Goal: Transaction & Acquisition: Book appointment/travel/reservation

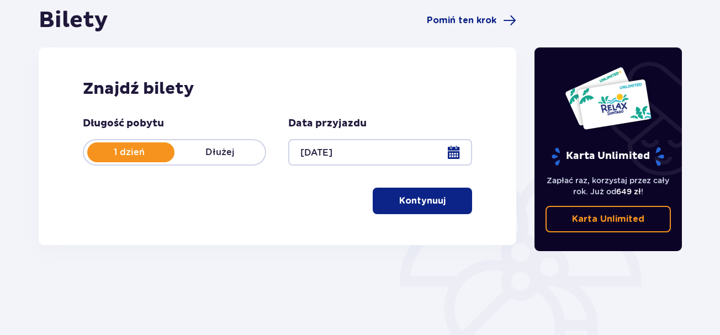
scroll to position [221, 0]
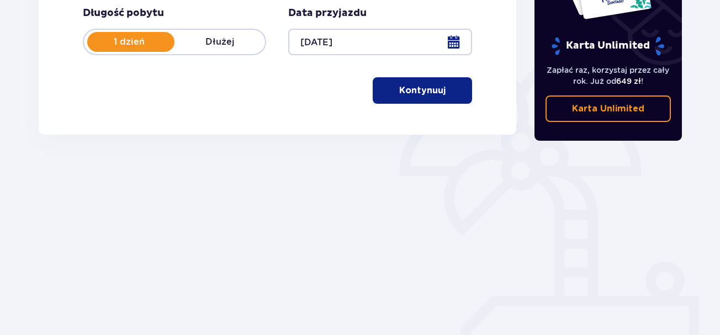
click at [432, 91] on p "Kontynuuj" at bounding box center [422, 90] width 46 height 12
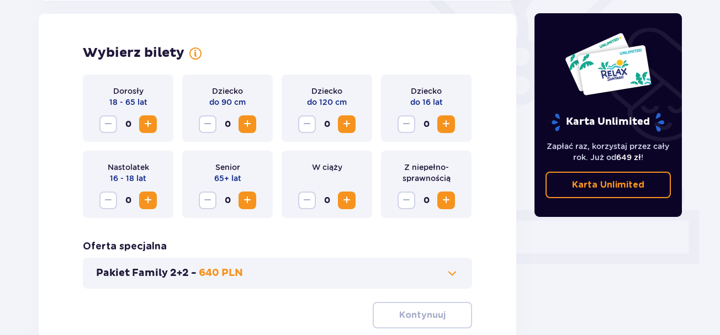
scroll to position [307, 0]
click at [151, 125] on span "Zwiększ" at bounding box center [147, 123] width 13 height 13
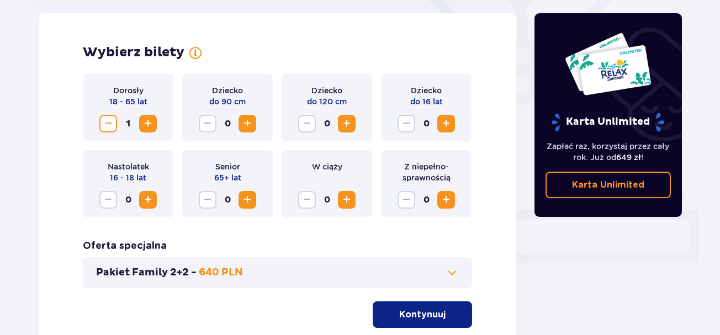
click at [151, 125] on span "Zwiększ" at bounding box center [147, 123] width 13 height 13
click at [350, 125] on span "Zwiększ" at bounding box center [346, 123] width 13 height 13
click at [445, 123] on span "Zwiększ" at bounding box center [445, 123] width 13 height 13
click at [418, 314] on p "Kontynuuj" at bounding box center [422, 315] width 46 height 12
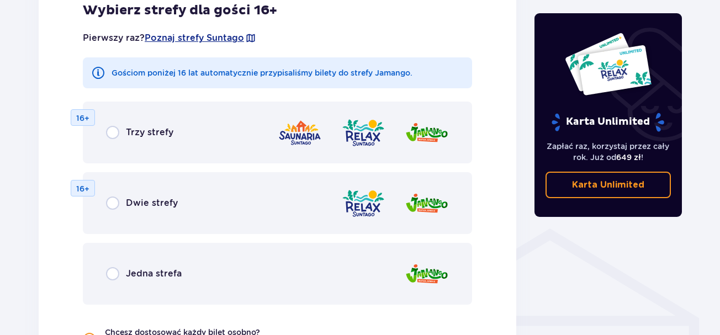
scroll to position [778, 0]
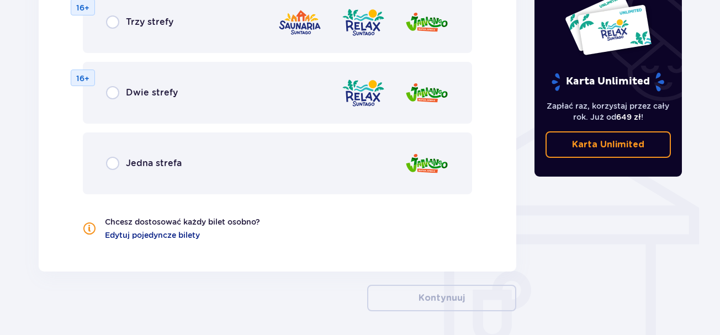
click at [113, 163] on input "radio" at bounding box center [112, 163] width 13 height 13
radio input "true"
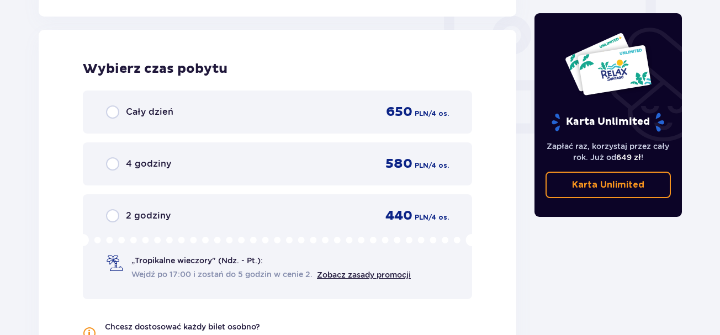
scroll to position [1037, 0]
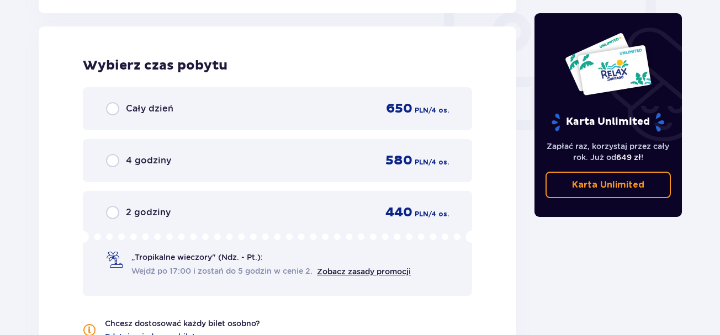
click at [114, 161] on input "radio" at bounding box center [112, 160] width 13 height 13
radio input "true"
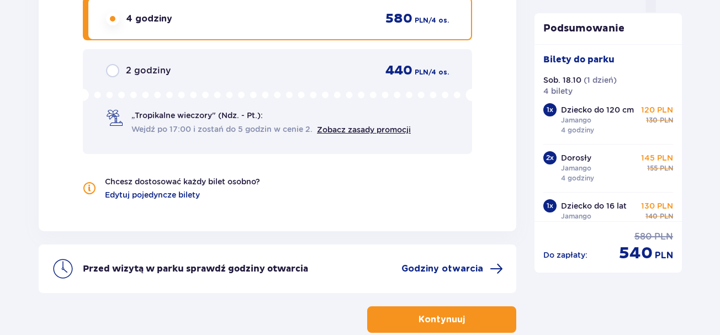
scroll to position [1243, 0]
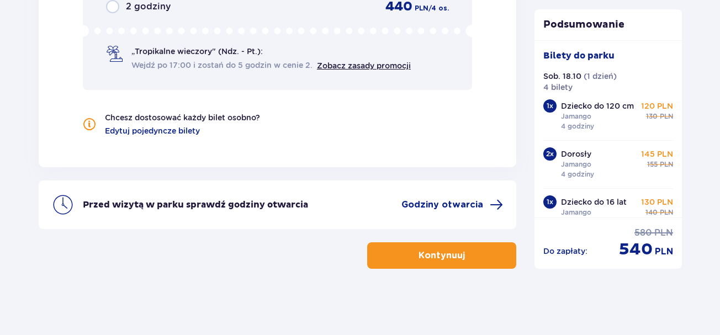
click at [425, 262] on button "Kontynuuj" at bounding box center [441, 255] width 149 height 27
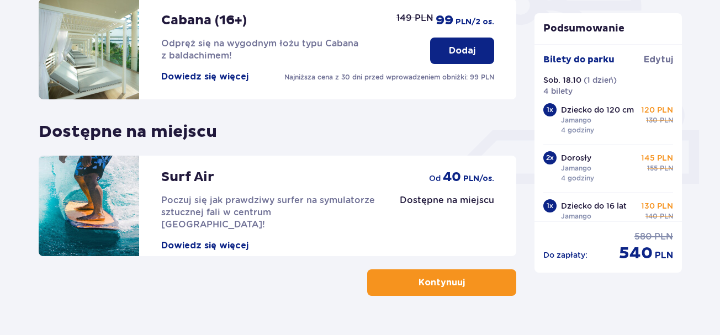
scroll to position [414, 0]
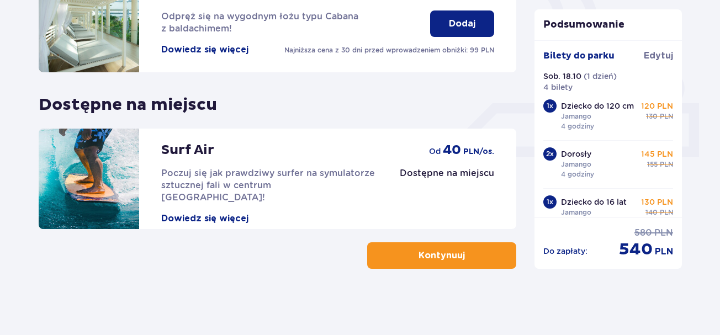
click at [421, 253] on p "Kontynuuj" at bounding box center [442, 256] width 46 height 12
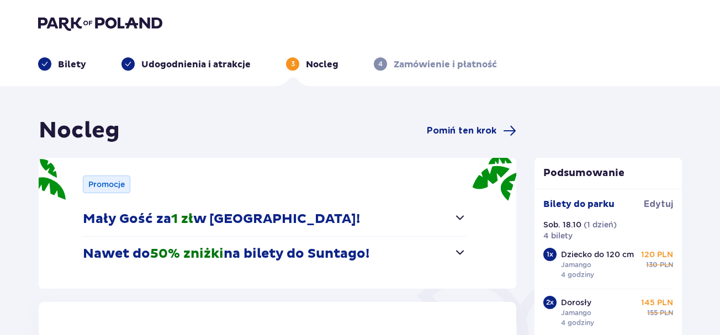
click at [416, 218] on button "Mały Gość za 1 zł w [GEOGRAPHIC_DATA]!" at bounding box center [275, 219] width 384 height 34
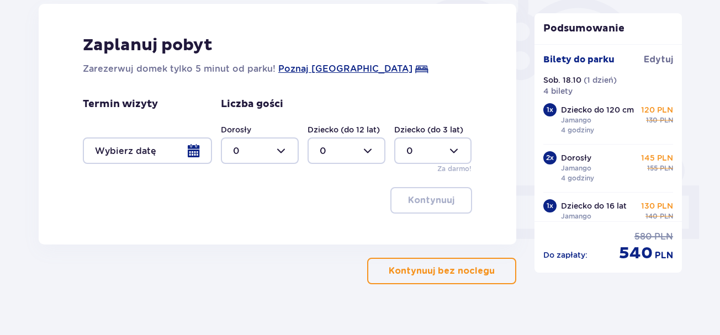
scroll to position [166, 0]
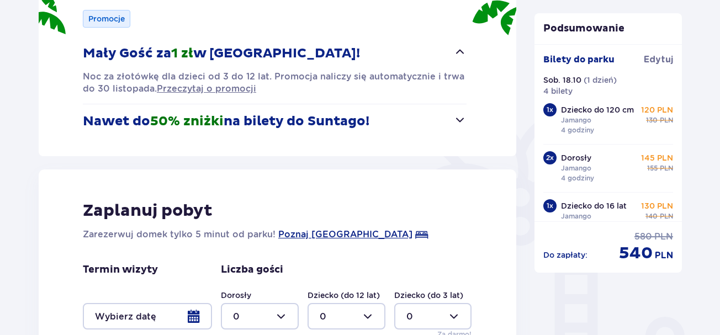
click at [391, 122] on button "Nawet do 50% zniżki na bilety do [GEOGRAPHIC_DATA]!" at bounding box center [275, 121] width 384 height 34
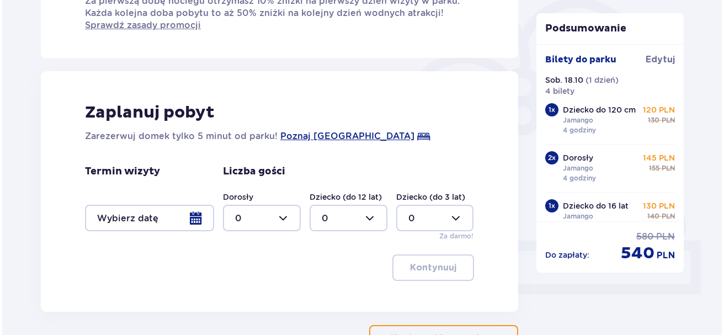
scroll to position [331, 0]
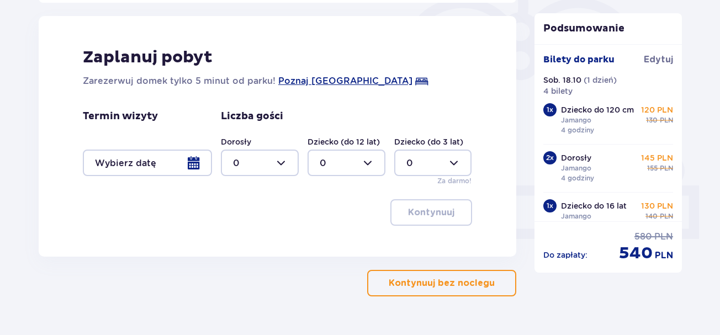
click at [281, 162] on div at bounding box center [260, 163] width 78 height 27
click at [271, 235] on span "2" at bounding box center [260, 242] width 76 height 23
type input "2"
click at [377, 162] on div at bounding box center [347, 163] width 78 height 27
click at [340, 246] on div "2" at bounding box center [347, 243] width 54 height 12
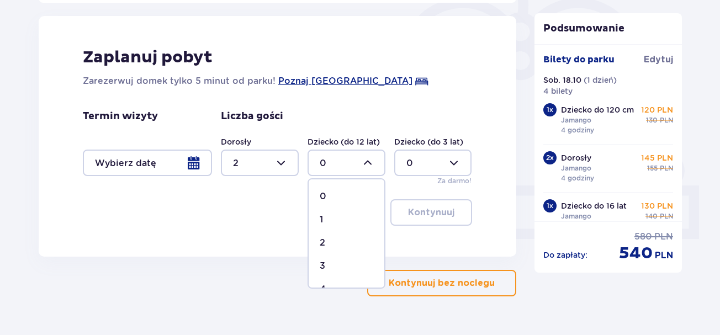
type input "2"
click at [196, 163] on div at bounding box center [147, 163] width 129 height 27
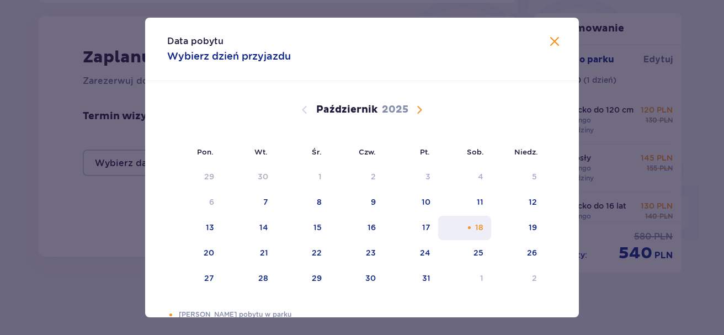
drag, startPoint x: 481, startPoint y: 229, endPoint x: 464, endPoint y: 232, distance: 18.0
click at [481, 229] on div "18" at bounding box center [479, 227] width 8 height 11
click at [464, 232] on div "18" at bounding box center [465, 228] width 54 height 24
click at [552, 41] on span "Zamknij" at bounding box center [554, 41] width 13 height 13
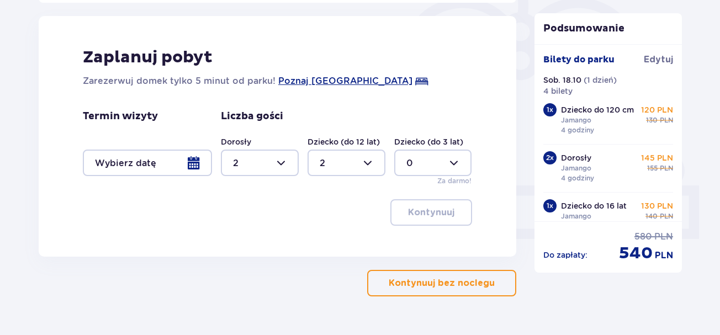
click at [192, 163] on div at bounding box center [147, 163] width 129 height 27
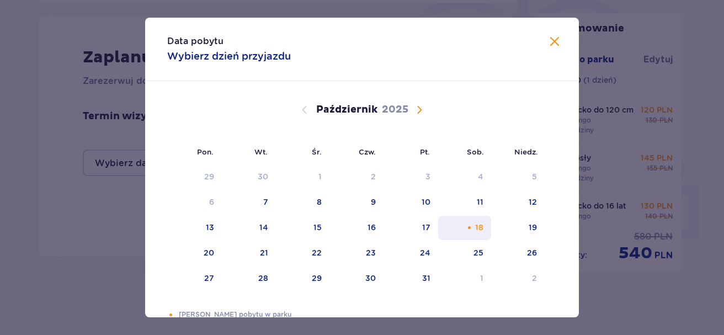
click at [478, 229] on div "18" at bounding box center [479, 227] width 8 height 11
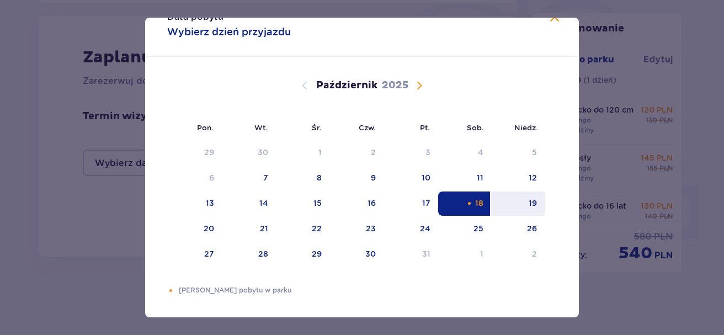
click at [461, 200] on div "18" at bounding box center [465, 204] width 54 height 24
click at [469, 204] on div "Pomarańczowa kropka" at bounding box center [469, 203] width 7 height 7
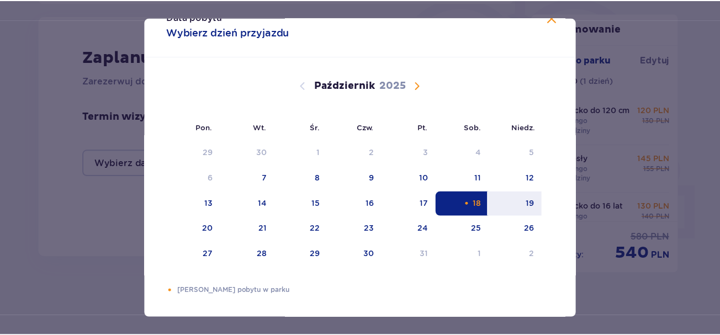
scroll to position [0, 0]
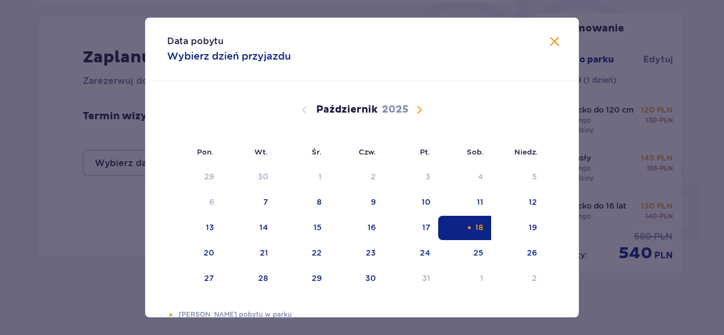
click at [616, 149] on div "Data pobytu Wybierz dzień przyjazdu Pon. Wt. Śr. Czw. Pt. Sob. [GEOGRAPHIC_DATA…" at bounding box center [362, 167] width 724 height 335
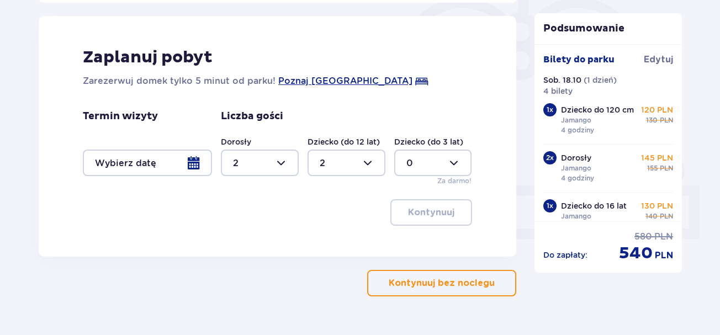
click at [198, 162] on div at bounding box center [147, 163] width 129 height 27
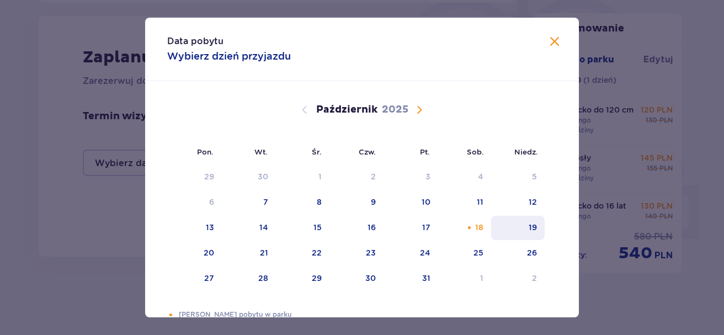
click at [530, 224] on div "19" at bounding box center [533, 227] width 8 height 11
click at [480, 226] on div "18" at bounding box center [479, 227] width 8 height 11
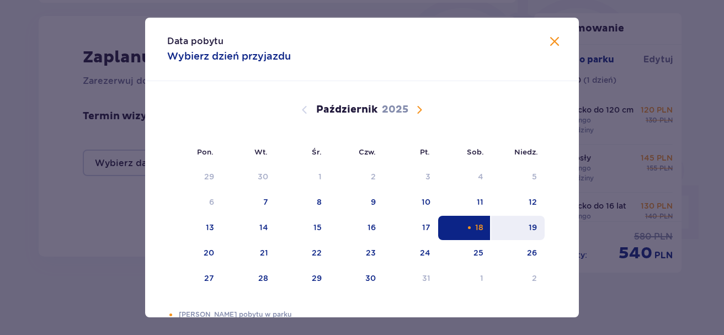
click at [514, 225] on div "19" at bounding box center [518, 228] width 54 height 24
type input "[DATE] - [DATE]"
type input "0"
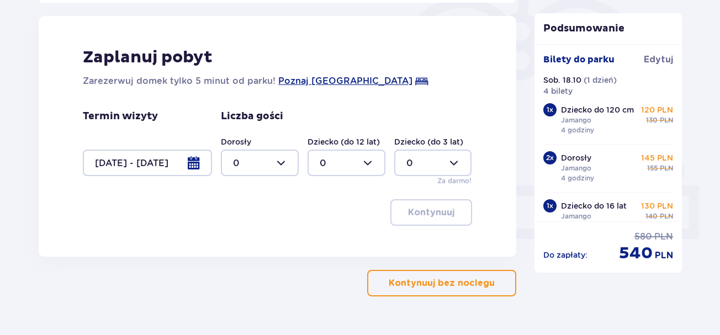
click at [290, 163] on div at bounding box center [260, 163] width 78 height 27
click at [270, 239] on div "2" at bounding box center [260, 243] width 54 height 12
type input "2"
click at [361, 155] on div at bounding box center [347, 163] width 78 height 27
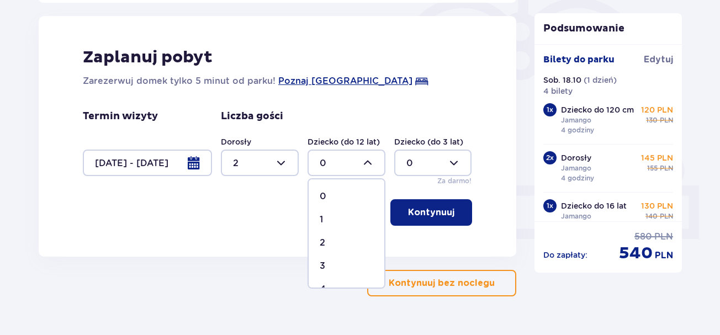
click at [350, 239] on div "2" at bounding box center [347, 243] width 54 height 12
type input "2"
click at [414, 216] on p "Kontynuuj" at bounding box center [431, 212] width 46 height 12
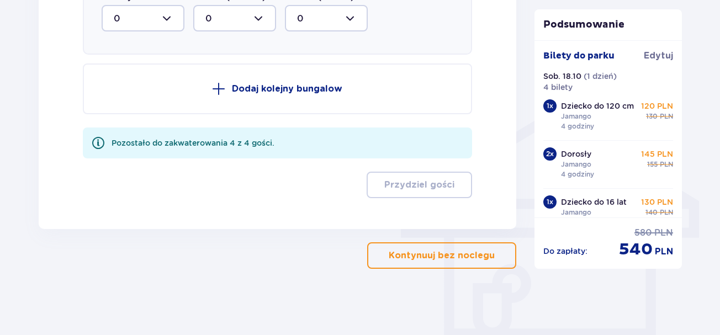
scroll to position [619, 0]
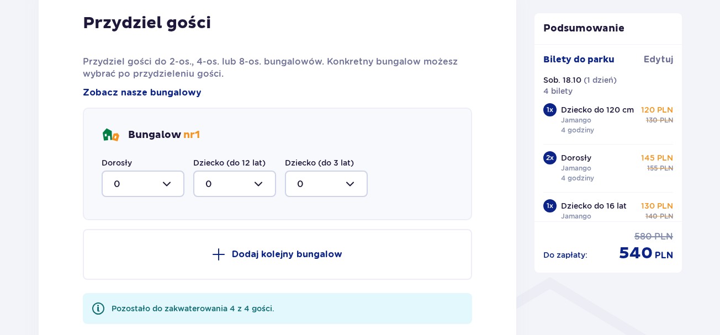
click at [165, 186] on div at bounding box center [143, 184] width 83 height 27
click at [165, 264] on div "2" at bounding box center [143, 264] width 59 height 12
type input "2"
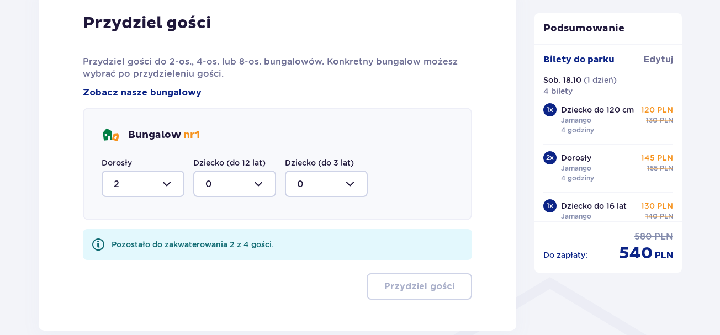
click at [247, 180] on div at bounding box center [234, 184] width 83 height 27
click at [247, 269] on div "2" at bounding box center [234, 264] width 59 height 12
type input "2"
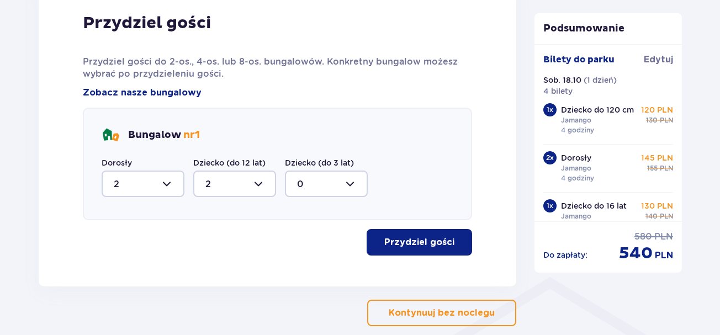
click at [432, 237] on p "Przydziel gości" at bounding box center [419, 242] width 70 height 12
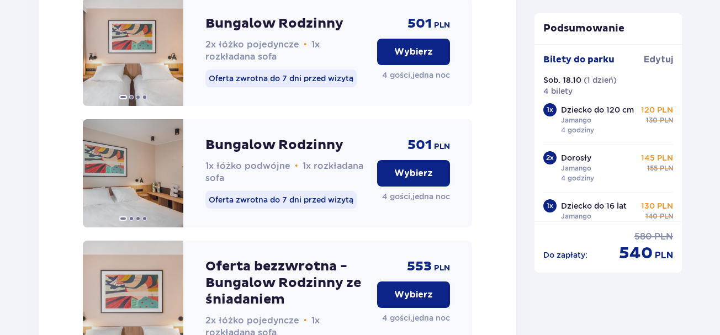
scroll to position [1513, 0]
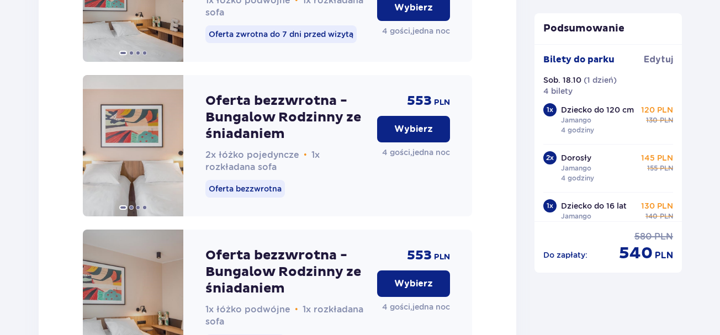
click at [405, 142] on button "Wybierz" at bounding box center [413, 129] width 73 height 27
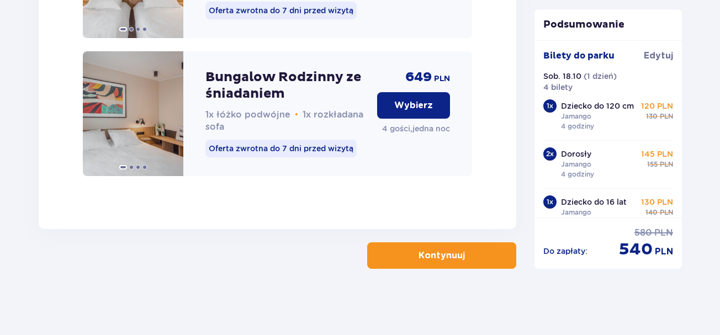
scroll to position [1995, 0]
click at [439, 251] on p "Kontynuuj" at bounding box center [442, 256] width 46 height 12
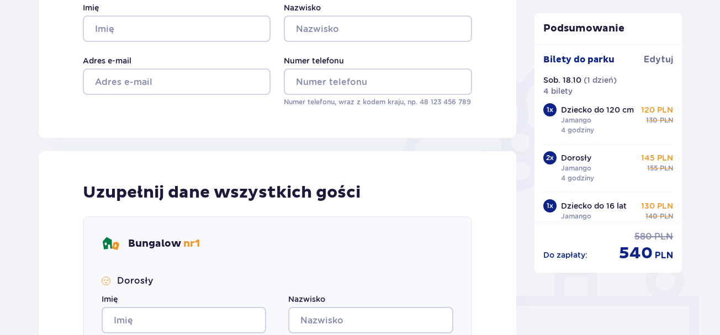
scroll to position [166, 0]
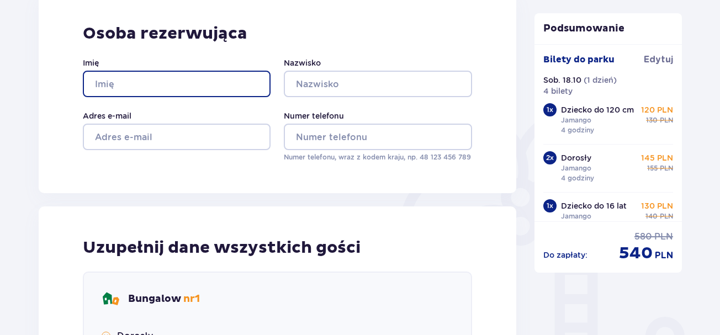
click at [203, 97] on input "Imię" at bounding box center [177, 84] width 188 height 27
type input "e"
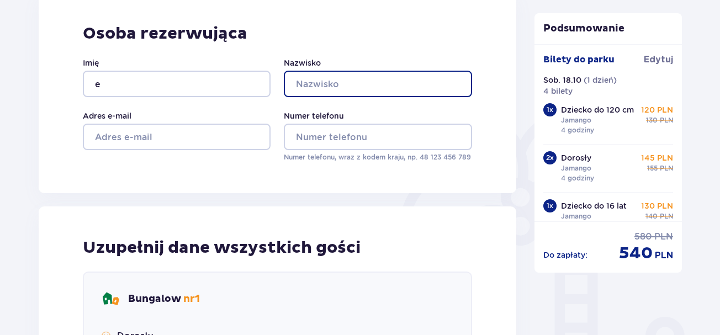
click at [329, 88] on input "Nazwisko" at bounding box center [378, 84] width 188 height 27
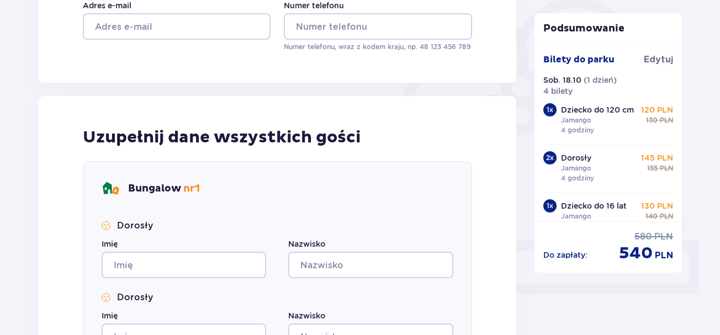
scroll to position [331, 0]
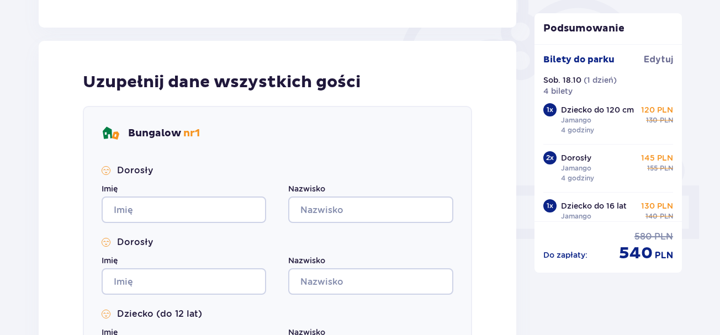
type input "e"
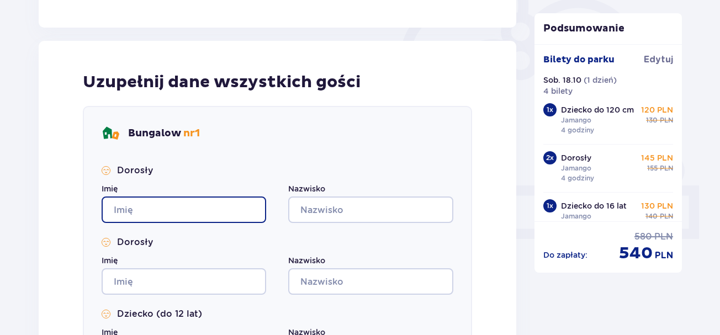
click at [151, 211] on input "Imię" at bounding box center [184, 210] width 165 height 27
type input "e"
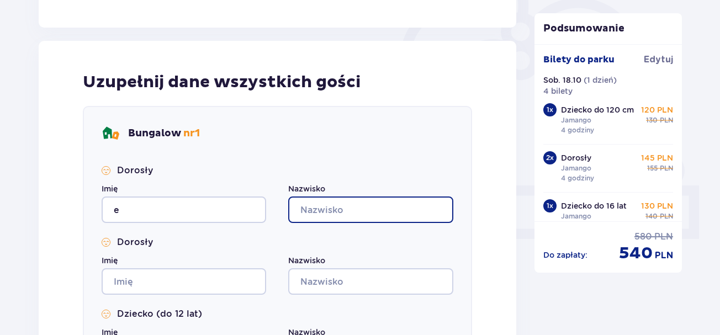
click at [352, 209] on input "Nazwisko" at bounding box center [370, 210] width 165 height 27
type input "e"
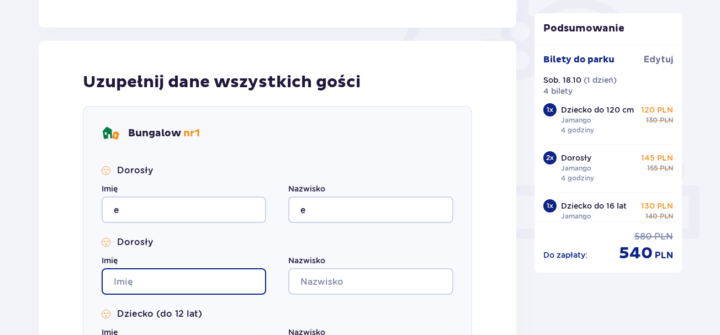
drag, startPoint x: 220, startPoint y: 281, endPoint x: 240, endPoint y: 279, distance: 20.5
click at [223, 282] on input "Imię" at bounding box center [184, 281] width 165 height 27
type input "e"
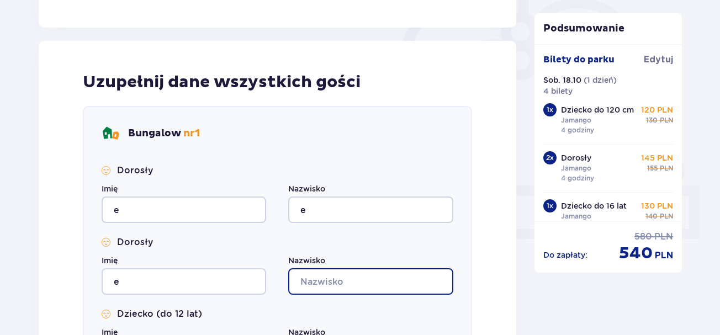
click at [327, 283] on input "Nazwisko" at bounding box center [370, 281] width 165 height 27
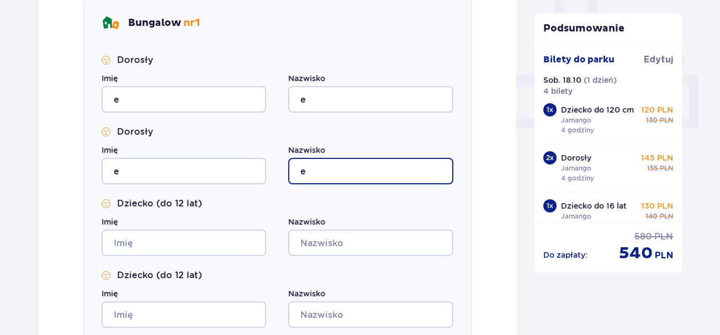
scroll to position [552, 0]
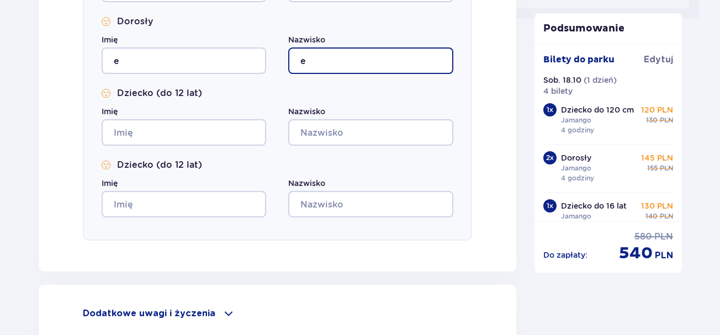
type input "e"
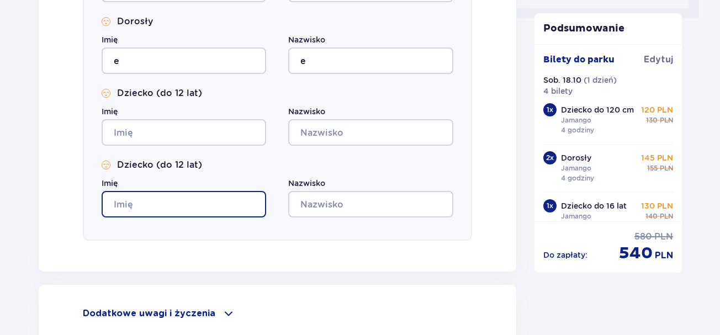
click at [191, 200] on input "Imię" at bounding box center [184, 204] width 165 height 27
type input "e"
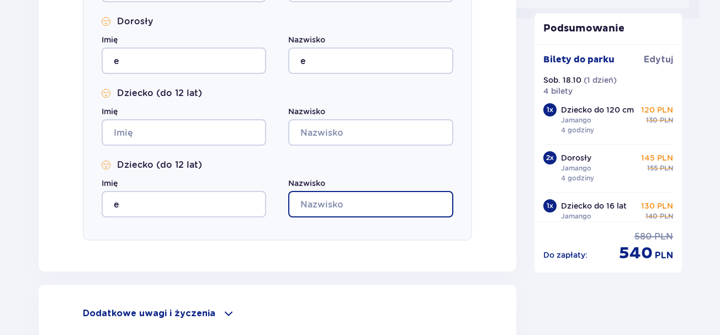
click at [351, 206] on input "Nazwisko" at bounding box center [370, 204] width 165 height 27
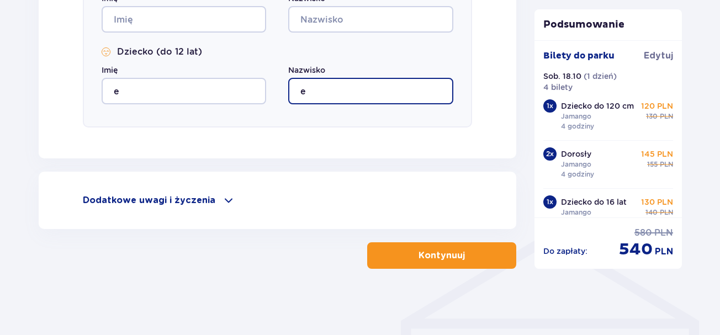
type input "e"
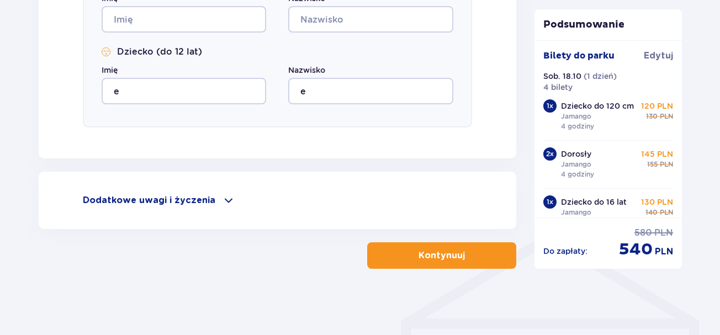
click at [422, 253] on p "Kontynuuj" at bounding box center [442, 256] width 46 height 12
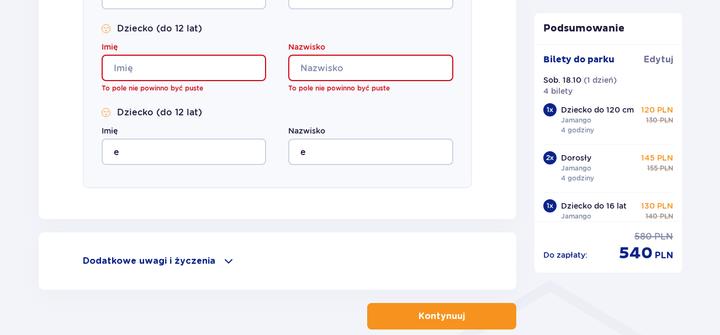
scroll to position [561, 0]
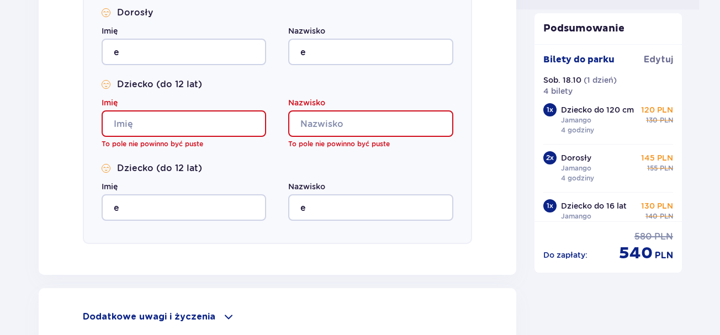
click at [214, 118] on input "Imię" at bounding box center [184, 123] width 165 height 27
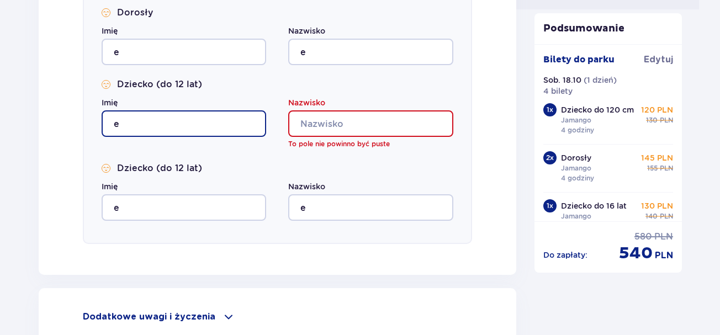
type input "e"
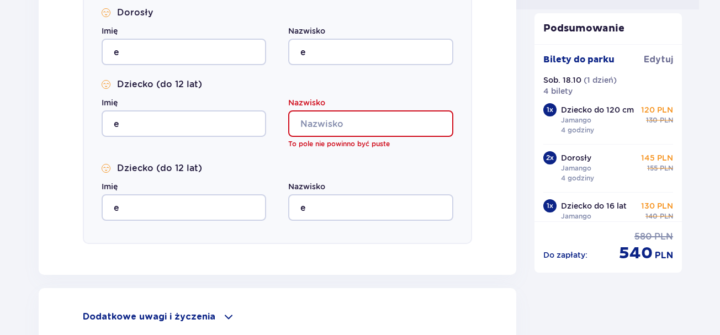
click at [360, 124] on input "Nazwisko" at bounding box center [370, 123] width 165 height 27
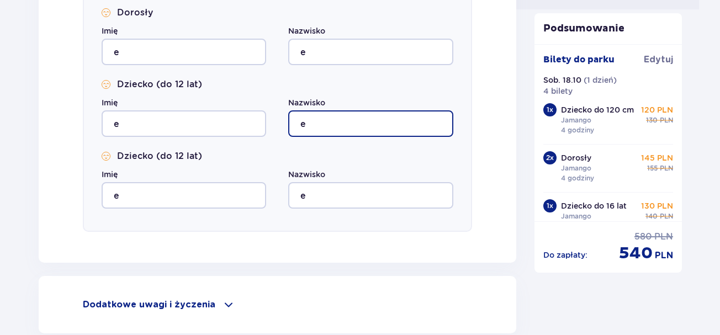
scroll to position [665, 0]
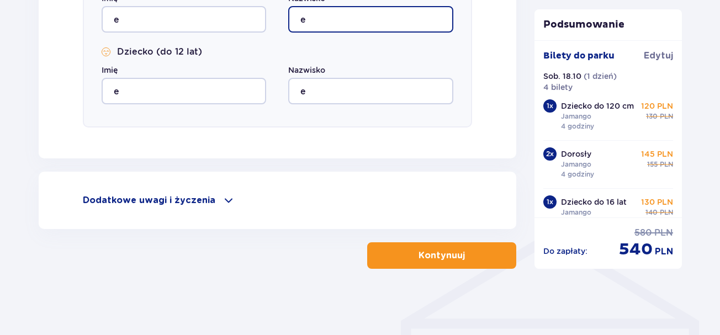
type input "e"
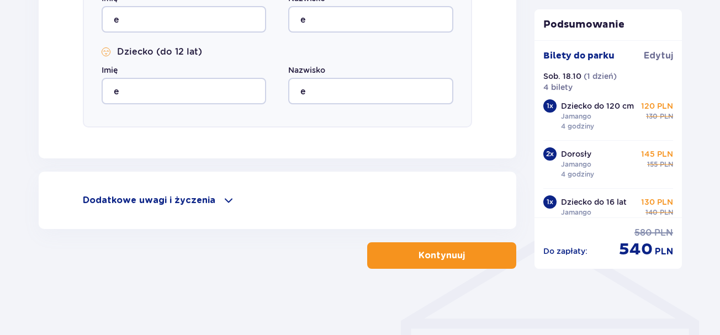
click at [431, 257] on p "Kontynuuj" at bounding box center [442, 256] width 46 height 12
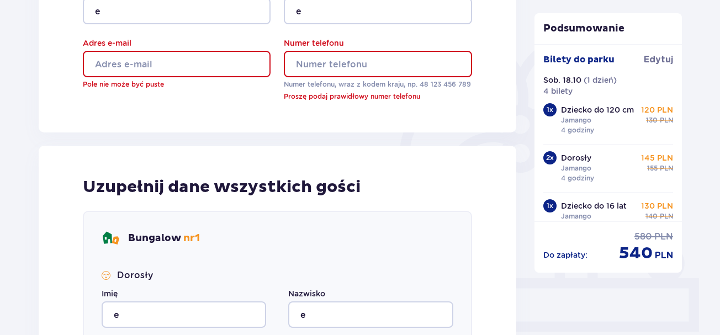
scroll to position [234, 0]
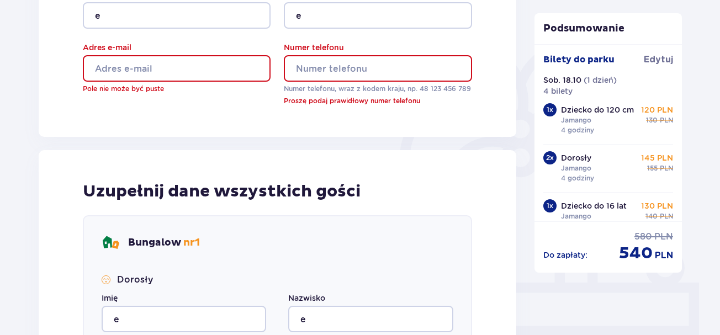
click at [201, 67] on input "Adres e-mail" at bounding box center [177, 68] width 188 height 27
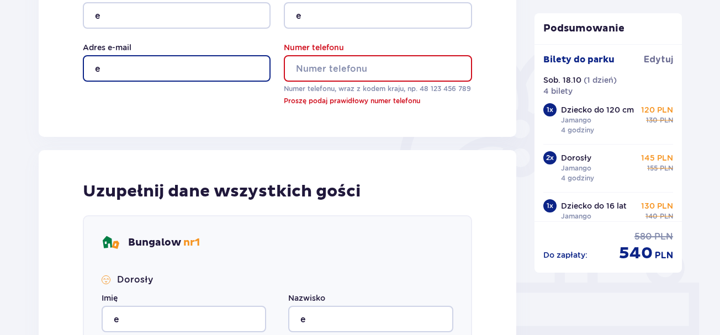
type input "e"
click at [202, 77] on input "e" at bounding box center [177, 68] width 188 height 27
type input "[EMAIL_ADDRESS][DOMAIN_NAME]"
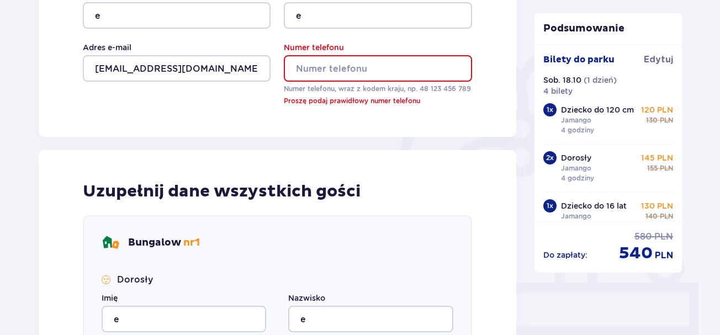
drag, startPoint x: 337, startPoint y: 63, endPoint x: 332, endPoint y: 71, distance: 9.2
click at [336, 63] on input "Numer telefonu" at bounding box center [378, 68] width 188 height 27
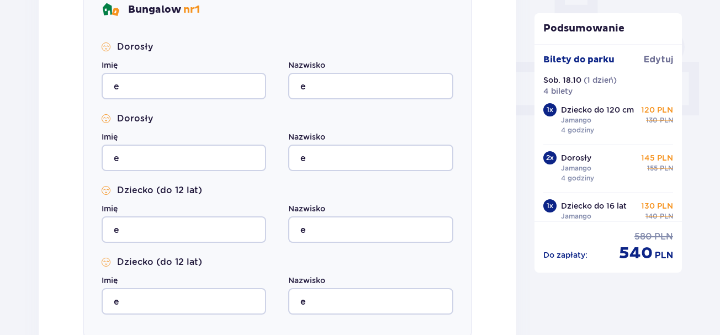
scroll to position [665, 0]
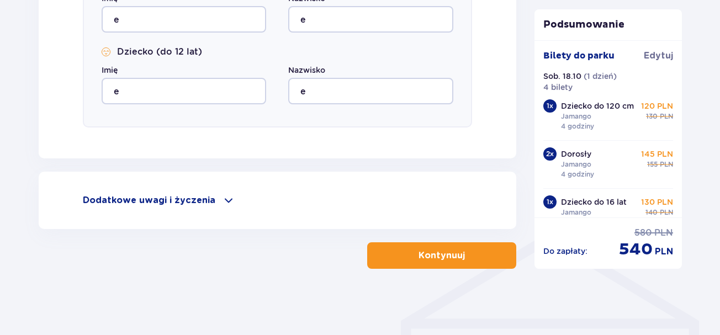
type input "790694531"
click at [419, 252] on p "Kontynuuj" at bounding box center [442, 256] width 46 height 12
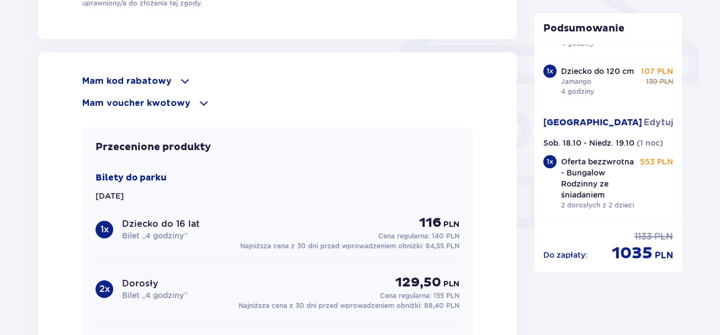
scroll to position [883, 0]
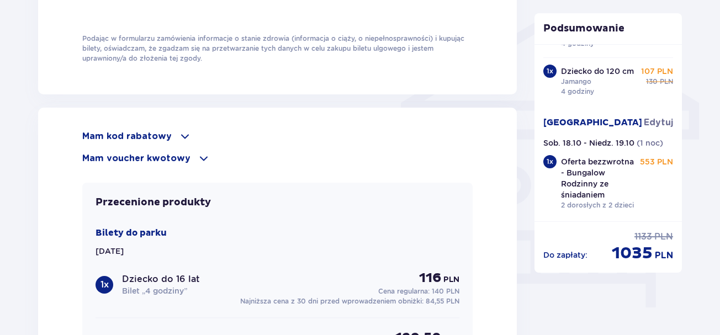
click at [178, 133] on span at bounding box center [184, 136] width 13 height 13
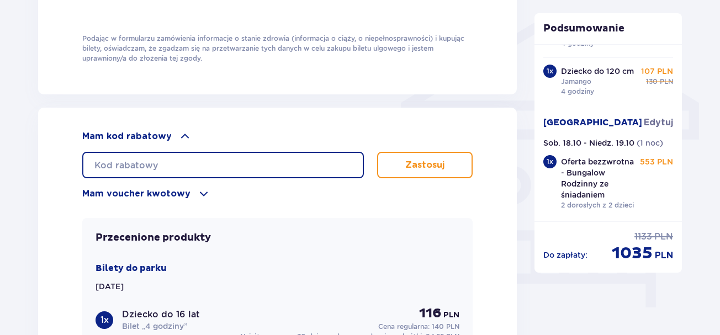
click at [155, 165] on input "text" at bounding box center [223, 165] width 282 height 27
type input "LDDDM2G35UOCLB"
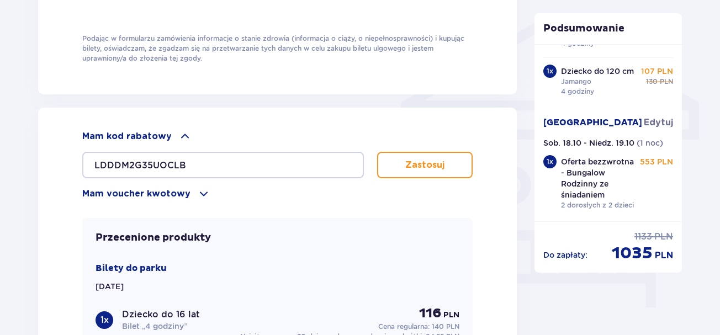
click at [438, 162] on p "Zastosuj" at bounding box center [424, 165] width 39 height 12
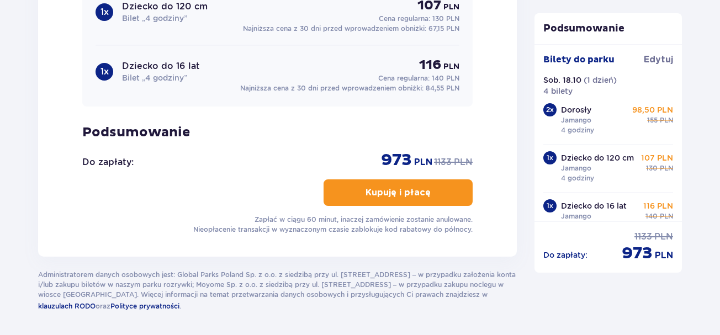
scroll to position [1255, 0]
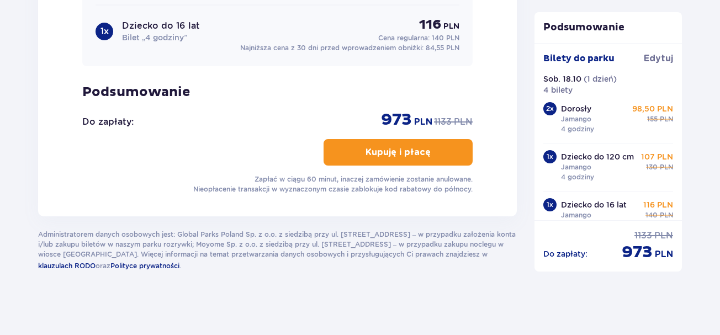
click at [441, 145] on button "Kupuję i płacę" at bounding box center [398, 152] width 149 height 27
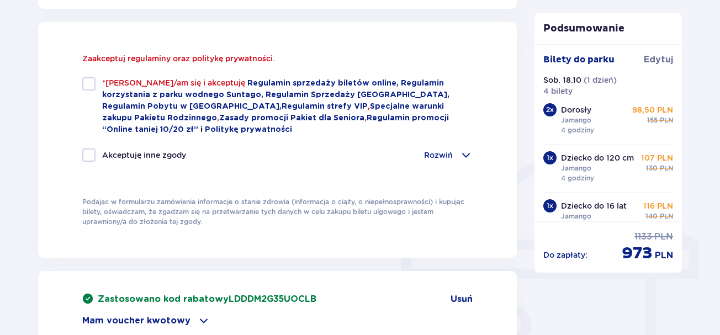
scroll to position [742, 0]
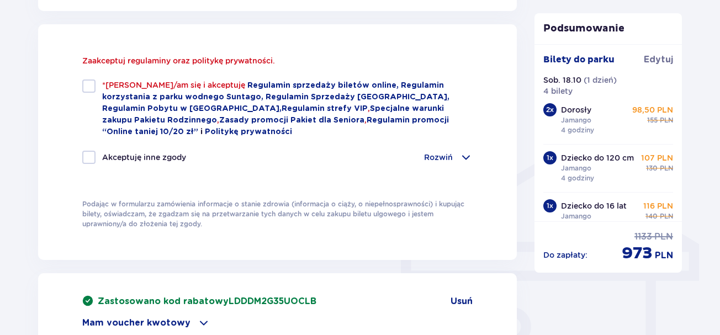
click at [88, 82] on div at bounding box center [88, 86] width 13 height 13
checkbox input "true"
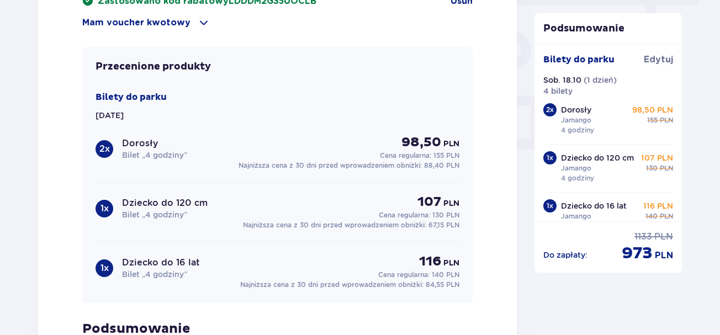
scroll to position [1239, 0]
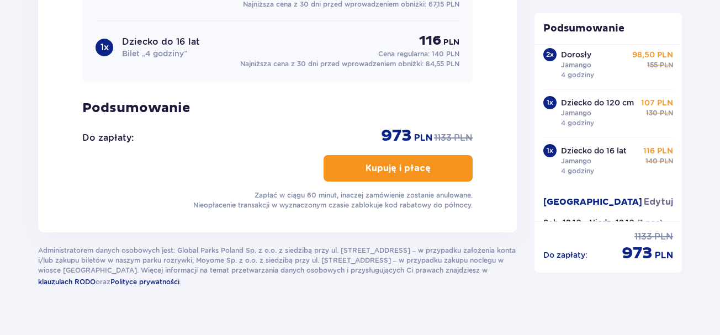
click at [426, 166] on span "button" at bounding box center [432, 168] width 13 height 13
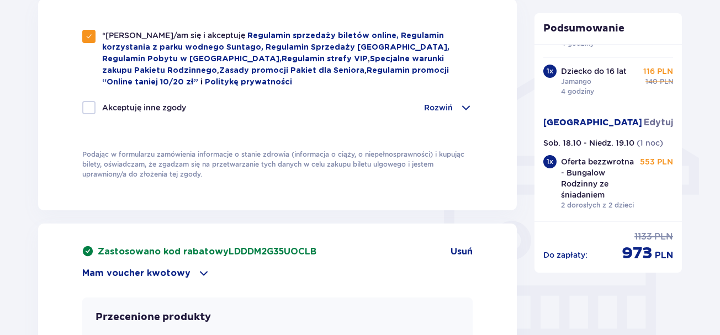
scroll to position [1215, 0]
